Goal: Information Seeking & Learning: Check status

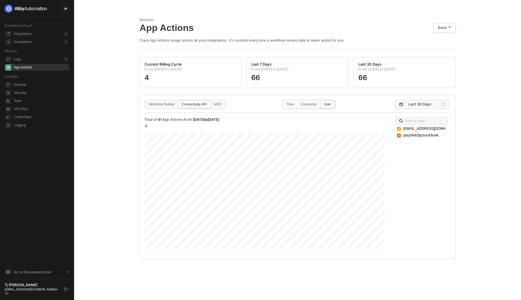
click at [109, 136] on div "Monitor App Actions Docs ↗ Track App Actions usage across all your integrations…" at bounding box center [297, 150] width 447 height 300
click at [316, 103] on div "Connector" at bounding box center [309, 107] width 22 height 9
click at [298, 101] on input "Connector" at bounding box center [298, 101] width 0 height 0
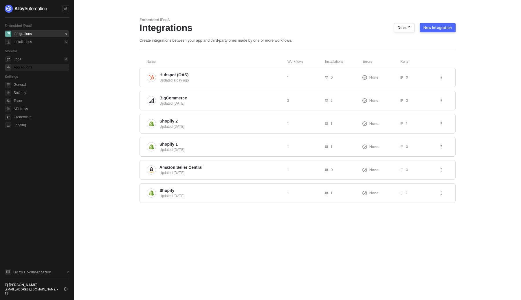
click at [39, 69] on div "App Actions" at bounding box center [41, 67] width 54 height 7
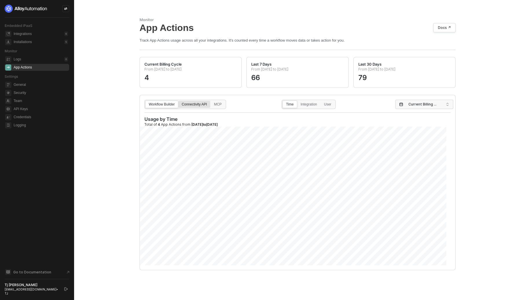
click at [201, 109] on div "Connectivity API" at bounding box center [195, 107] width 32 height 9
click at [179, 101] on input "Connectivity API" at bounding box center [179, 101] width 0 height 0
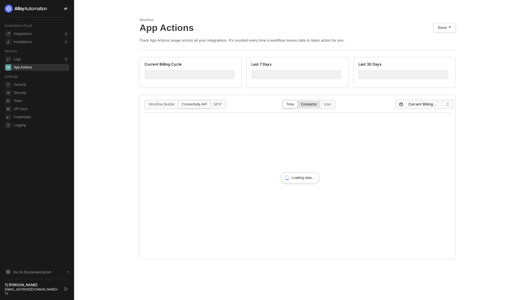
drag, startPoint x: 309, startPoint y: 105, endPoint x: 317, endPoint y: 108, distance: 8.2
click at [309, 105] on div "Connector" at bounding box center [309, 107] width 22 height 9
click at [298, 101] on input "Connector" at bounding box center [298, 101] width 0 height 0
click at [414, 108] on span "Current Billing Cycle" at bounding box center [425, 104] width 34 height 9
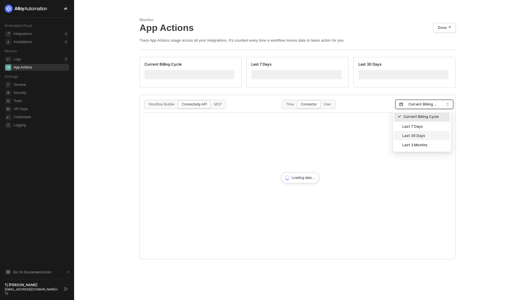
click at [419, 139] on div "Last 30 Days" at bounding box center [422, 135] width 56 height 9
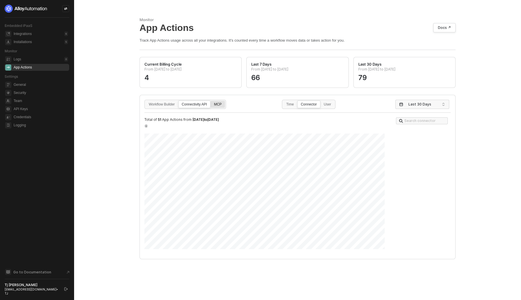
click at [218, 107] on div "MCP" at bounding box center [218, 107] width 14 height 9
click at [211, 101] on input "MCP" at bounding box center [211, 101] width 0 height 0
click at [198, 104] on div "Connectivity API" at bounding box center [195, 107] width 32 height 9
click at [179, 101] on input "Connectivity API" at bounding box center [179, 101] width 0 height 0
click at [225, 108] on div "MCP" at bounding box center [218, 107] width 14 height 9
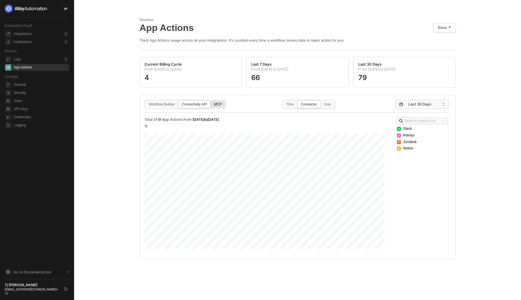
click at [211, 101] on input "MCP" at bounding box center [211, 101] width 0 height 0
click at [198, 107] on div "Connectivity API" at bounding box center [195, 107] width 32 height 9
click at [179, 101] on input "Connectivity API" at bounding box center [179, 101] width 0 height 0
click at [333, 104] on div "User" at bounding box center [328, 107] width 14 height 9
click at [321, 101] on input "User" at bounding box center [321, 101] width 0 height 0
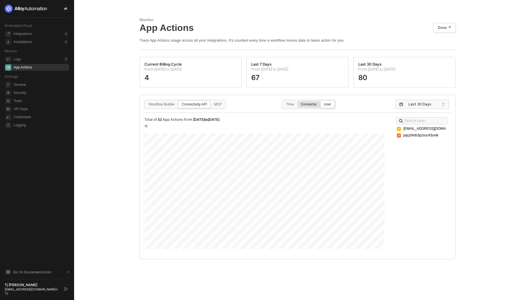
click at [314, 104] on div "Connector" at bounding box center [309, 107] width 22 height 9
click at [298, 101] on input "Connector" at bounding box center [298, 101] width 0 height 0
click at [218, 106] on div "MCP" at bounding box center [218, 107] width 14 height 9
click at [211, 101] on input "MCP" at bounding box center [211, 101] width 0 height 0
click at [324, 105] on div "User" at bounding box center [328, 107] width 14 height 9
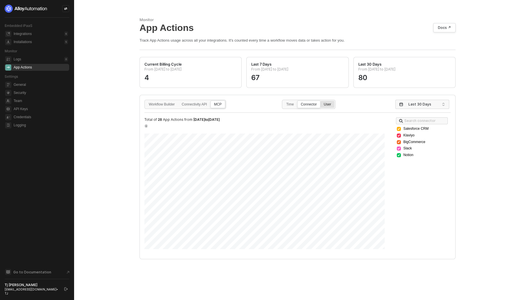
click at [321, 101] on input "User" at bounding box center [321, 101] width 0 height 0
click at [319, 104] on div "Connector" at bounding box center [309, 107] width 22 height 9
click at [298, 101] on input "Connector" at bounding box center [298, 101] width 0 height 0
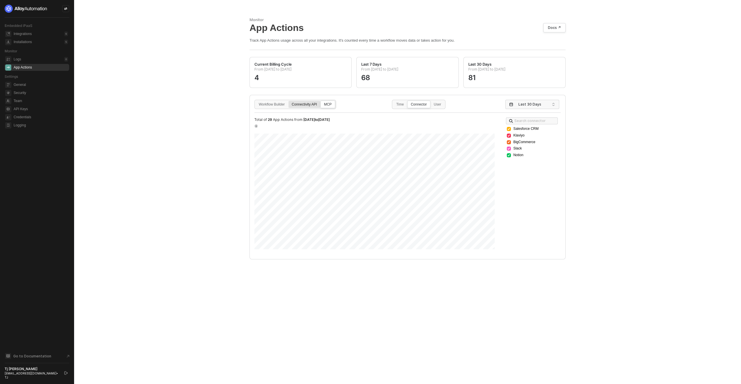
click at [314, 106] on div "Connectivity API" at bounding box center [305, 107] width 32 height 9
click at [289, 101] on input "Connectivity API" at bounding box center [289, 101] width 0 height 0
click at [439, 103] on div "User" at bounding box center [438, 107] width 14 height 9
click at [431, 101] on input "User" at bounding box center [431, 101] width 0 height 0
click at [421, 105] on div "Connector" at bounding box center [419, 107] width 22 height 9
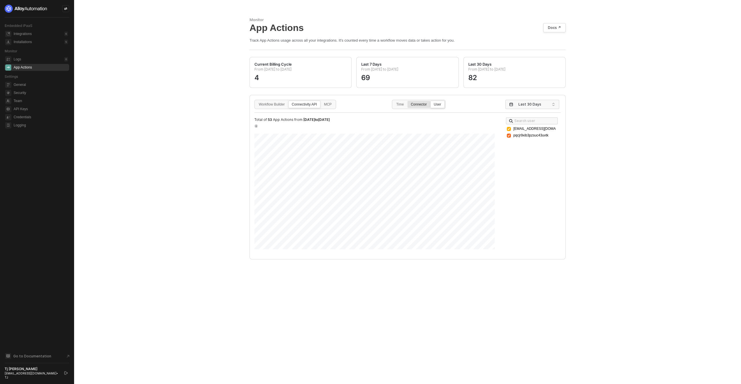
click at [408, 101] on input "Connector" at bounding box center [408, 101] width 0 height 0
click at [331, 106] on div "MCP" at bounding box center [328, 107] width 14 height 9
click at [321, 101] on input "MCP" at bounding box center [321, 101] width 0 height 0
click at [438, 105] on div "User" at bounding box center [438, 107] width 14 height 9
click at [431, 101] on input "User" at bounding box center [431, 101] width 0 height 0
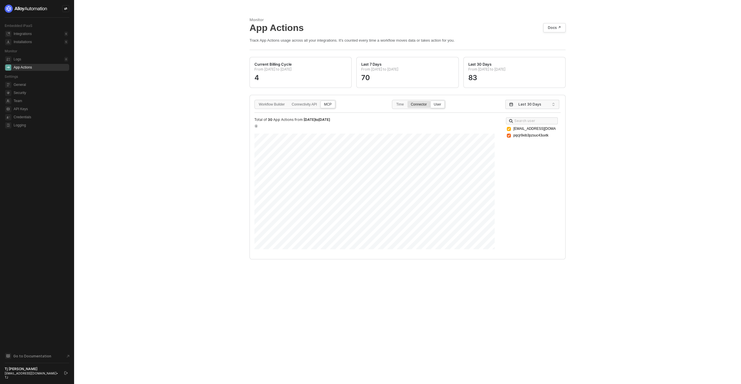
click at [422, 102] on label "Connector" at bounding box center [418, 105] width 23 height 8
click at [408, 101] on input "Connector" at bounding box center [408, 101] width 0 height 0
click at [435, 107] on div "User" at bounding box center [438, 107] width 14 height 9
click at [431, 101] on input "User" at bounding box center [431, 101] width 0 height 0
click at [427, 109] on div "Connector" at bounding box center [419, 107] width 22 height 9
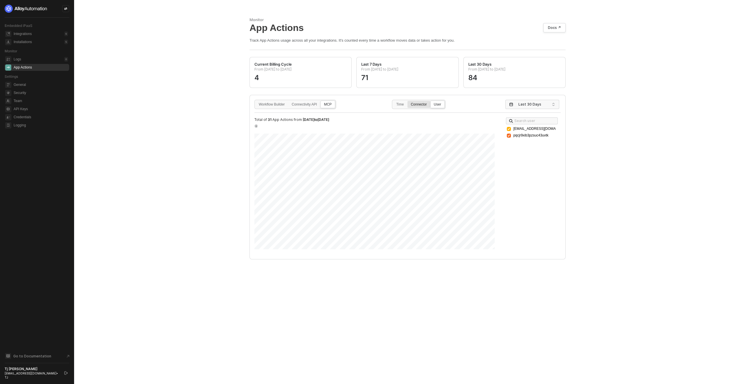
click at [408, 101] on input "Connector" at bounding box center [408, 101] width 0 height 0
click at [333, 103] on div "MCP" at bounding box center [328, 107] width 14 height 9
click at [321, 101] on input "MCP" at bounding box center [321, 101] width 0 height 0
click at [537, 104] on span "Current Billing Cycle" at bounding box center [535, 104] width 34 height 9
click at [524, 138] on div "Last 30 Days" at bounding box center [532, 136] width 49 height 6
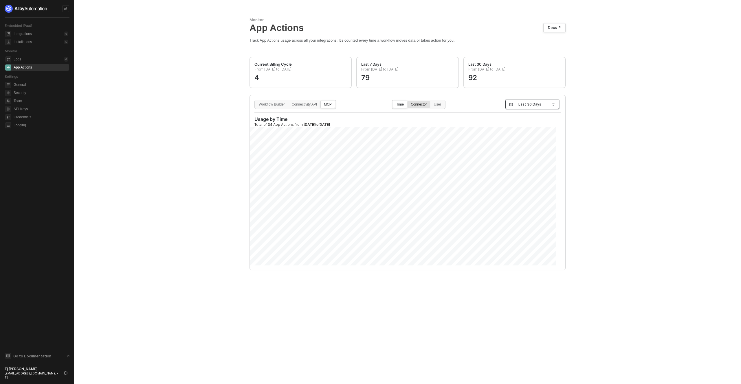
click at [422, 106] on div "Connector" at bounding box center [419, 107] width 22 height 9
click at [408, 101] on input "Connector" at bounding box center [408, 101] width 0 height 0
click at [327, 104] on div "MCP" at bounding box center [328, 107] width 14 height 9
click at [321, 101] on input "MCP" at bounding box center [321, 101] width 0 height 0
click at [442, 102] on label "User" at bounding box center [437, 105] width 14 height 8
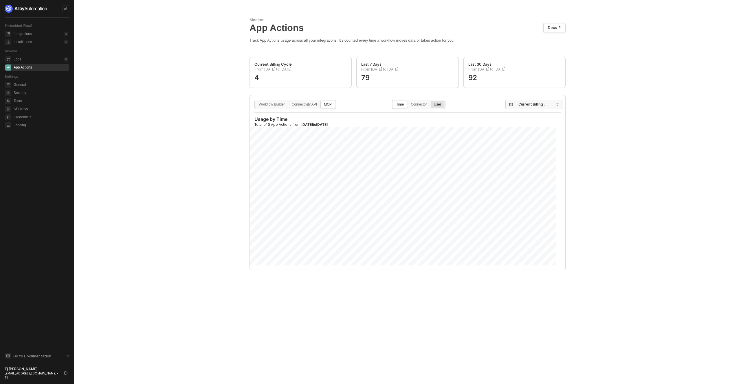
click at [431, 101] on input "User" at bounding box center [431, 101] width 0 height 0
click at [421, 108] on div "Connector" at bounding box center [419, 107] width 22 height 9
click at [408, 101] on input "Connector" at bounding box center [408, 101] width 0 height 0
click at [531, 104] on span "Current Billing Cycle" at bounding box center [535, 104] width 34 height 9
click at [527, 135] on div "Last 30 Days" at bounding box center [532, 136] width 49 height 6
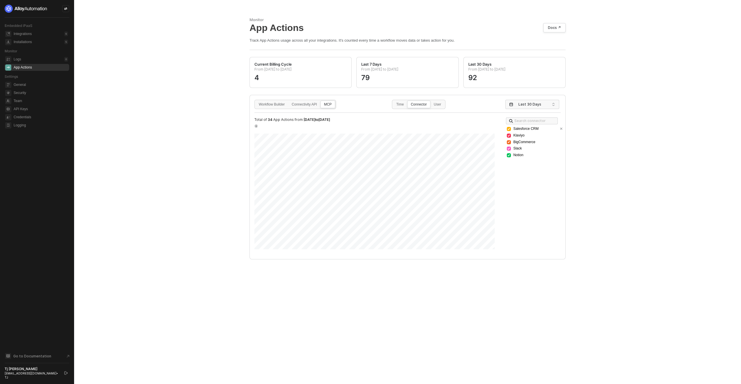
click at [507, 128] on icon at bounding box center [508, 128] width 3 height 3
click at [507, 128] on div at bounding box center [509, 129] width 4 height 4
click at [507, 128] on icon at bounding box center [508, 128] width 3 height 3
click at [508, 142] on icon at bounding box center [509, 142] width 2 height 1
click at [508, 149] on icon at bounding box center [508, 148] width 3 height 3
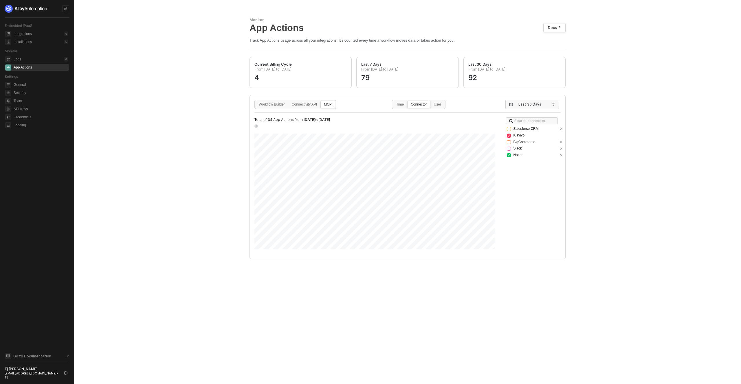
click at [507, 156] on icon at bounding box center [508, 155] width 3 height 3
click at [207, 202] on div "Monitor App Actions Docs ↗ Track App Actions usage across all your integrations…" at bounding box center [407, 192] width 667 height 384
click at [444, 105] on div "User" at bounding box center [438, 107] width 14 height 9
click at [431, 101] on input "User" at bounding box center [431, 101] width 0 height 0
click at [324, 107] on div "MCP" at bounding box center [328, 107] width 14 height 9
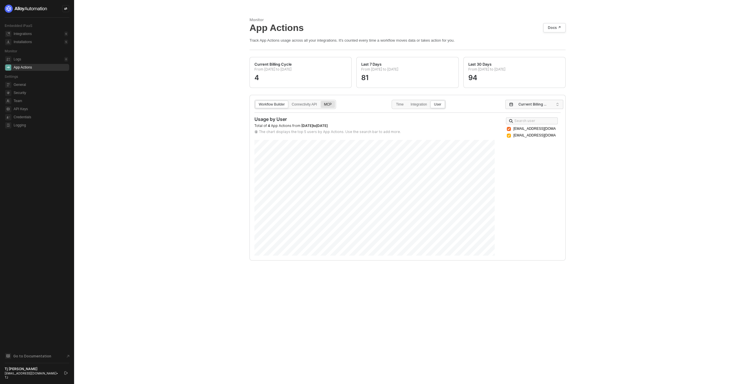
click at [321, 101] on input "MCP" at bounding box center [321, 101] width 0 height 0
click at [423, 105] on div "Connector" at bounding box center [419, 107] width 22 height 9
click at [408, 101] on input "Connector" at bounding box center [408, 101] width 0 height 0
click at [509, 107] on input "search" at bounding box center [534, 104] width 51 height 9
click at [533, 137] on div "Last 30 Days" at bounding box center [532, 136] width 49 height 6
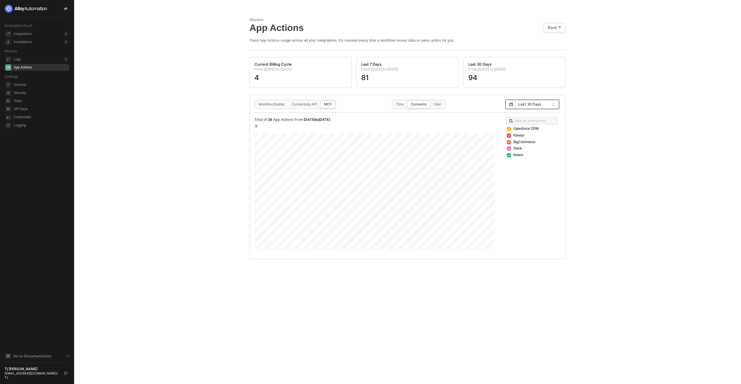
click at [304, 119] on span "[DATE] to [DATE]" at bounding box center [317, 120] width 26 height 4
click at [320, 120] on span "[DATE] to [DATE]" at bounding box center [317, 120] width 26 height 4
copy span "[DATE]"
click at [330, 120] on span "[DATE] to [DATE]" at bounding box center [317, 120] width 26 height 4
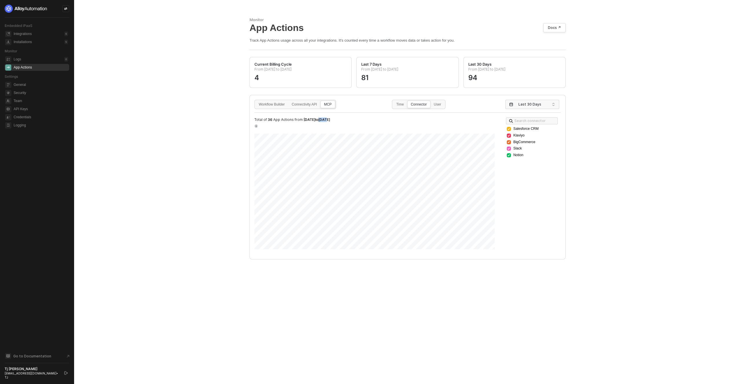
click at [330, 120] on span "[DATE] to [DATE]" at bounding box center [317, 120] width 26 height 4
copy span "[DATE]"
